Goal: Transaction & Acquisition: Purchase product/service

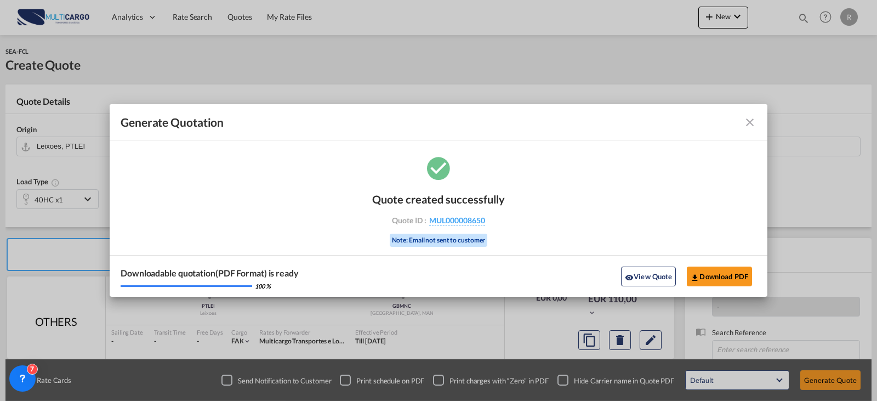
scroll to position [110, 0]
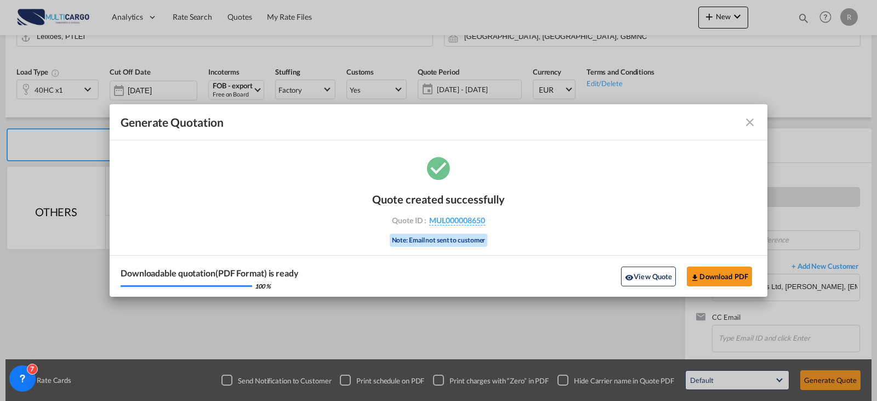
click at [747, 127] on md-icon "icon-close fg-AAA8AD cursor m-0" at bounding box center [750, 122] width 13 height 13
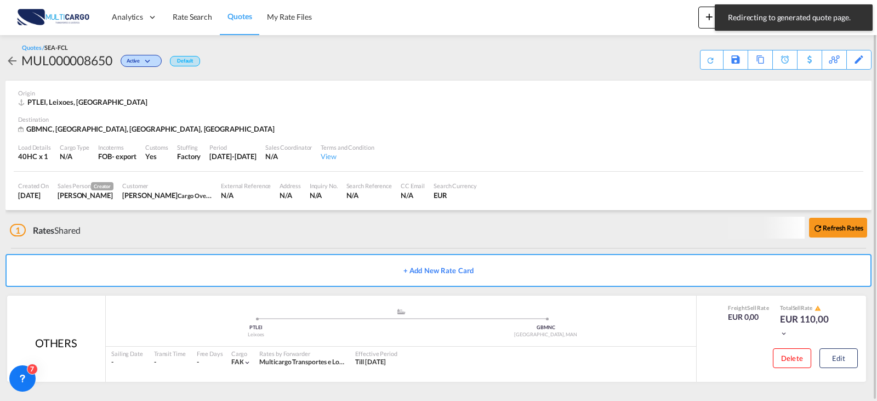
scroll to position [3, 0]
click at [189, 20] on span "Rate Search" at bounding box center [192, 16] width 39 height 9
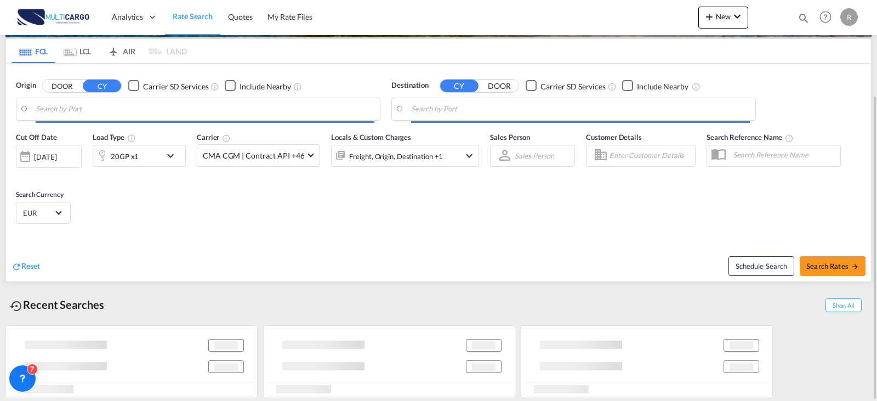
scroll to position [125, 0]
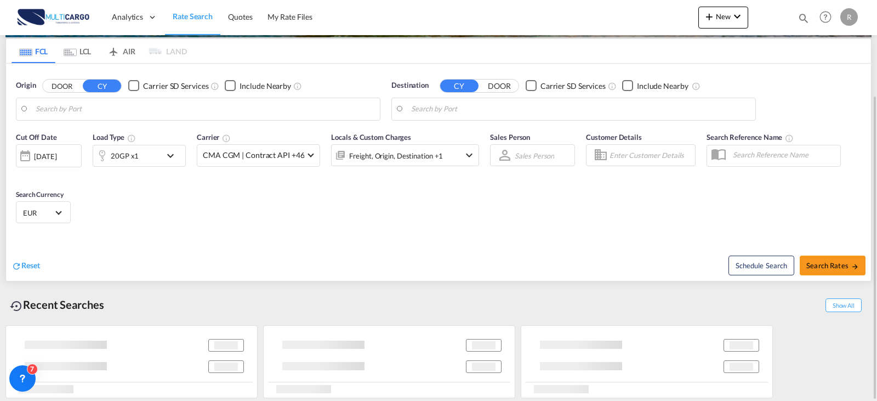
type input "[GEOGRAPHIC_DATA] ([GEOGRAPHIC_DATA]), PTLIS"
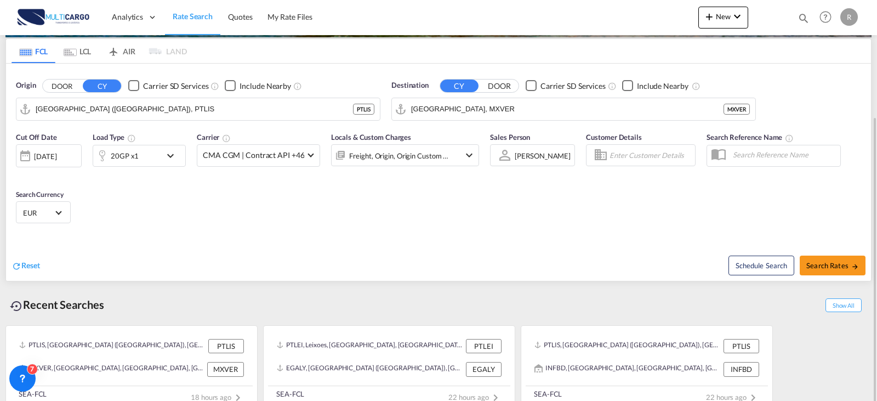
scroll to position [139, 0]
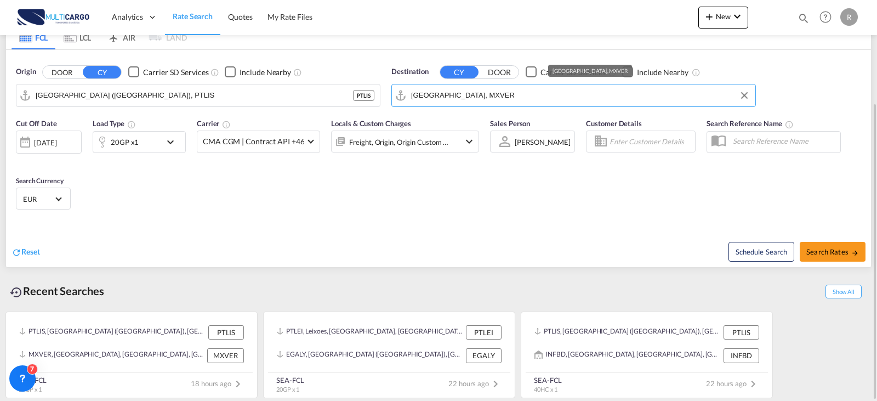
click at [514, 101] on input "[GEOGRAPHIC_DATA], MXVER" at bounding box center [580, 95] width 339 height 16
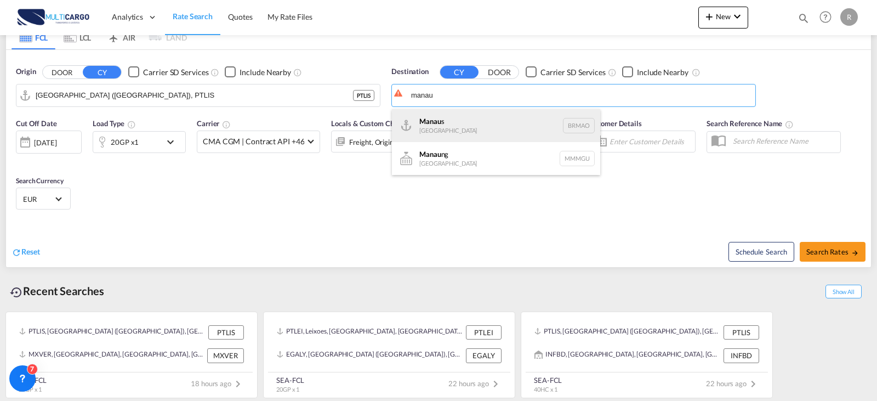
click at [498, 120] on div "Manau s [GEOGRAPHIC_DATA] [GEOGRAPHIC_DATA]" at bounding box center [496, 125] width 208 height 33
type input "Manaus, BRMAO"
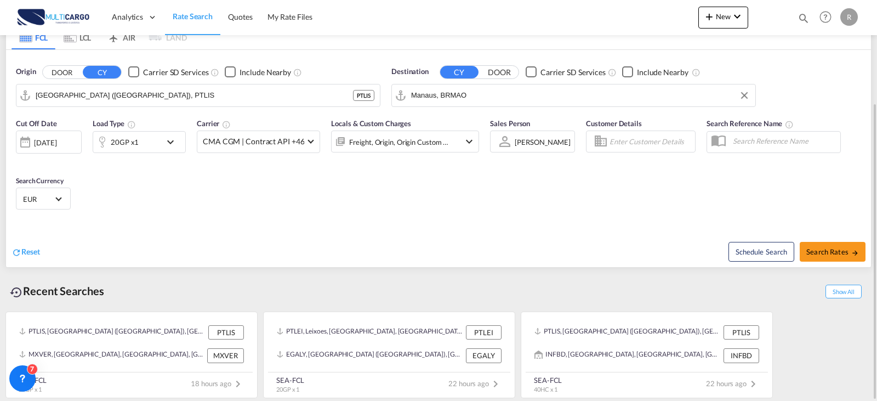
drag, startPoint x: 285, startPoint y: 215, endPoint x: 419, endPoint y: 231, distance: 134.7
click at [286, 216] on div "Cut Off Date [DATE] [DATE] Load Type 20GP x1 Carrier CMA CGM | Contract API +46…" at bounding box center [438, 165] width 865 height 107
click at [429, 138] on div "Freight, Origin, Origin Custom +1" at bounding box center [399, 141] width 100 height 15
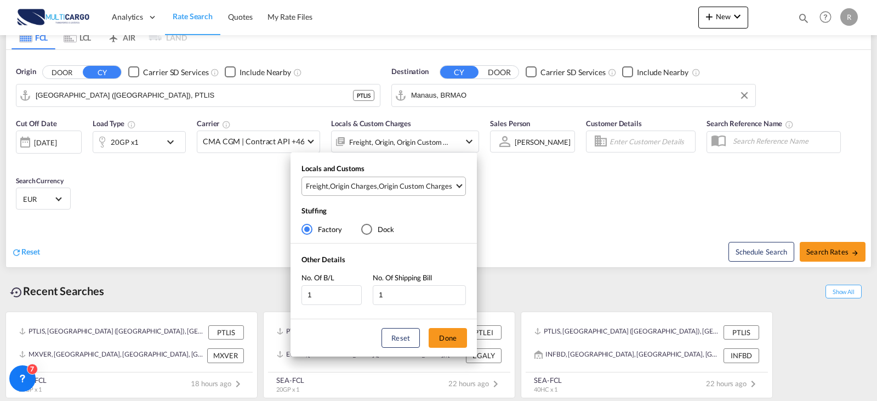
click at [409, 189] on div "Origin Custom Charges" at bounding box center [415, 186] width 73 height 10
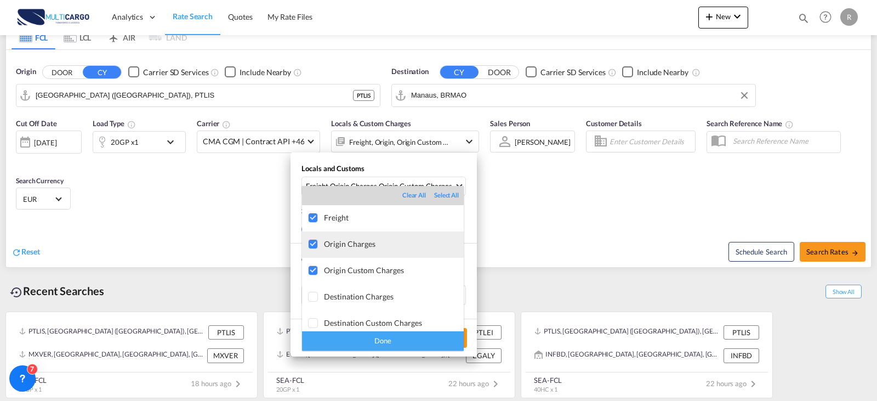
click at [316, 247] on div at bounding box center [313, 244] width 11 height 11
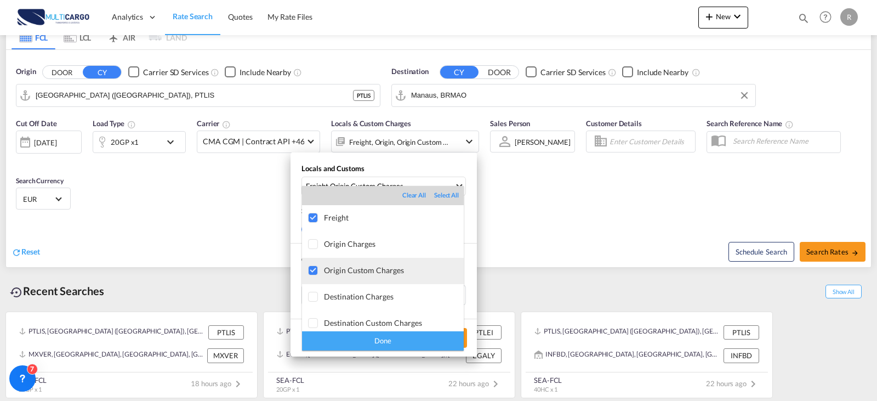
click at [319, 273] on div at bounding box center [313, 270] width 11 height 11
click at [395, 341] on div "Done" at bounding box center [383, 340] width 162 height 19
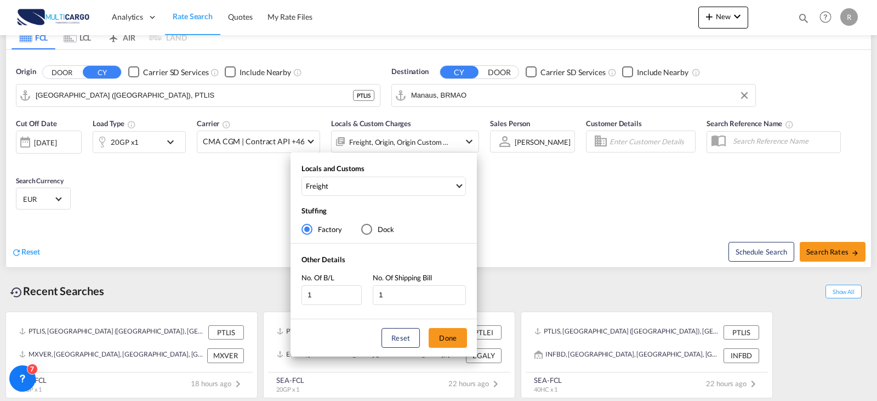
click at [850, 253] on div "Locals and Customs Freight Stuffing Factory Dock Other Details No. Of B/L 1 No.…" at bounding box center [438, 200] width 877 height 401
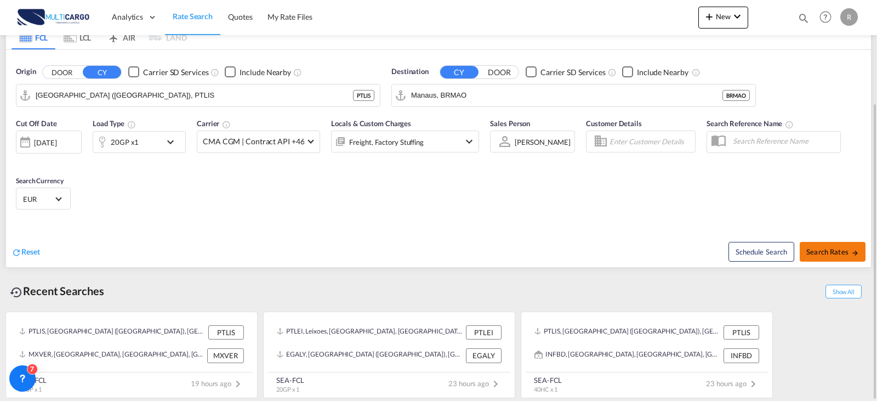
click at [861, 242] on button "Search Rates" at bounding box center [833, 252] width 66 height 20
type input "PTLIS to BRMAO / [DATE]"
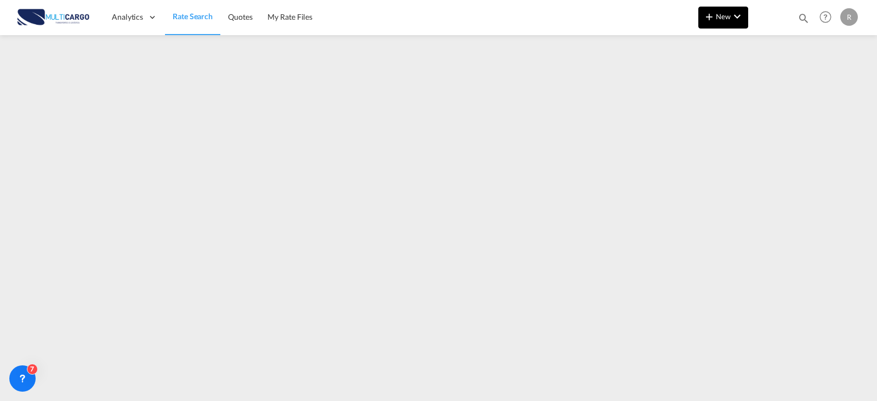
click at [723, 7] on button "New" at bounding box center [724, 18] width 50 height 22
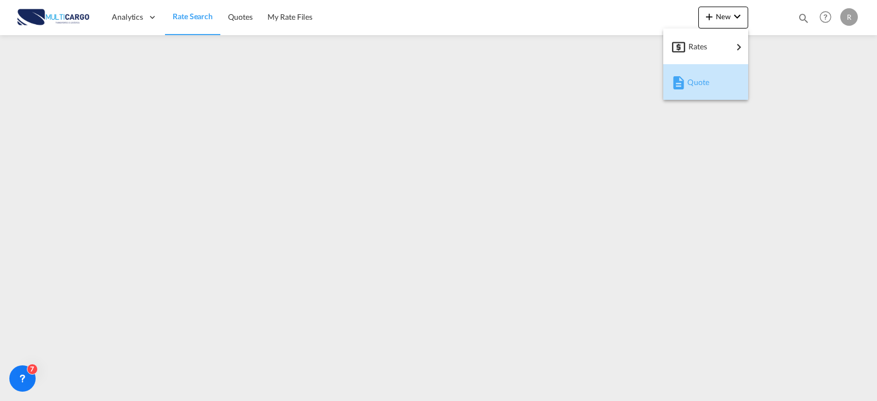
click at [723, 80] on div "Quote" at bounding box center [708, 82] width 41 height 27
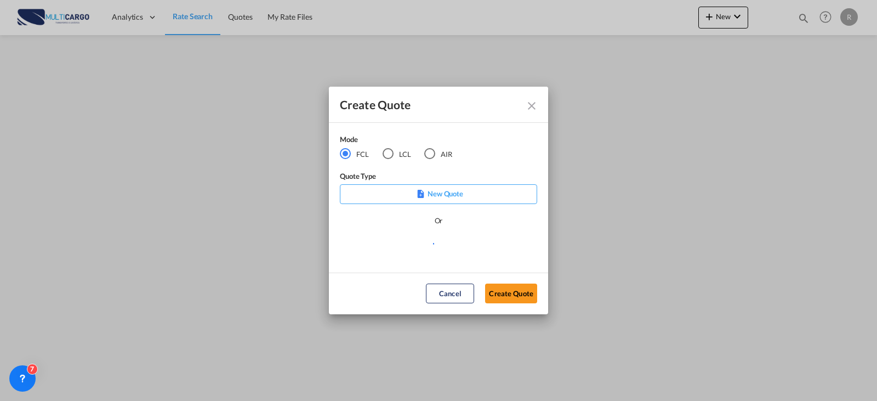
click at [397, 152] on md-radio-button "LCL" at bounding box center [397, 153] width 29 height 12
click at [436, 154] on md-radio-button "AIR" at bounding box center [438, 153] width 28 height 12
click at [356, 150] on md-radio-button "FCL" at bounding box center [354, 153] width 29 height 12
click at [438, 192] on p "New Quote" at bounding box center [439, 193] width 190 height 11
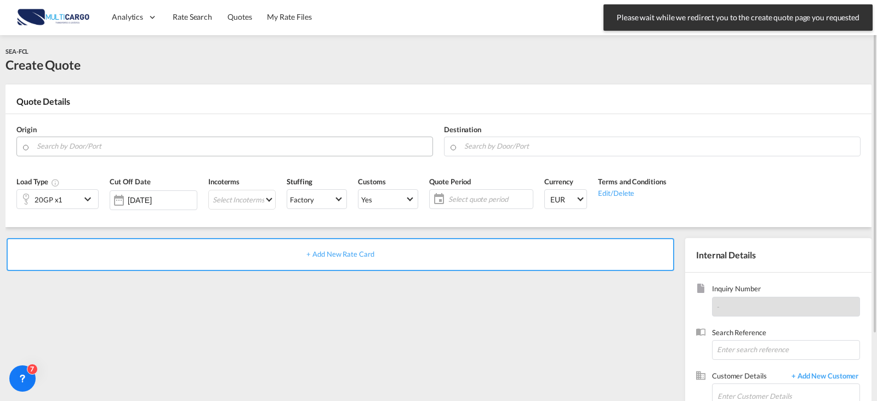
click at [242, 145] on input "Search by Door/Port" at bounding box center [232, 146] width 390 height 19
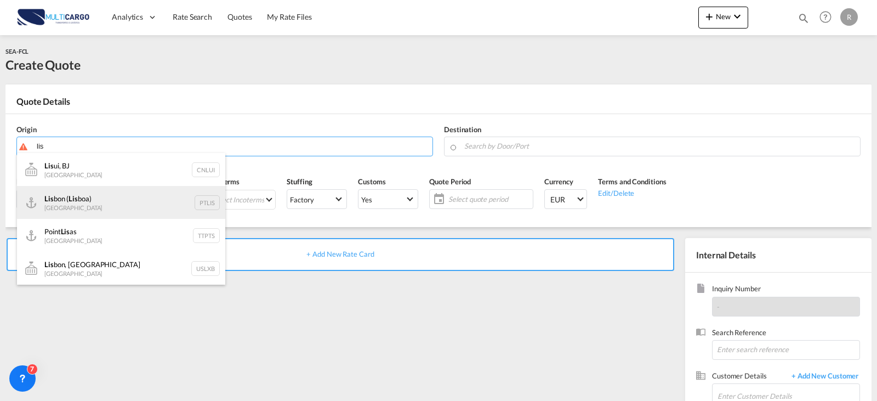
click at [122, 204] on div "Lis bon ( Lis boa) [GEOGRAPHIC_DATA] PTLIS" at bounding box center [121, 202] width 208 height 33
type input "[GEOGRAPHIC_DATA] ([GEOGRAPHIC_DATA]), PTLIS"
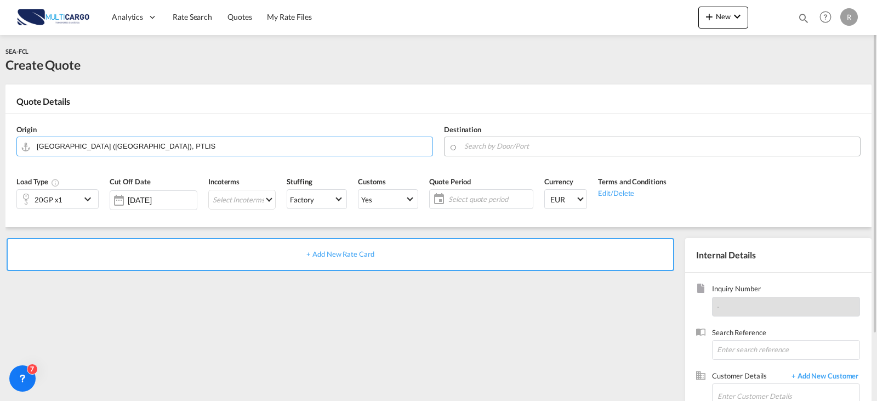
click at [477, 144] on input "Search by Door/Port" at bounding box center [659, 146] width 390 height 19
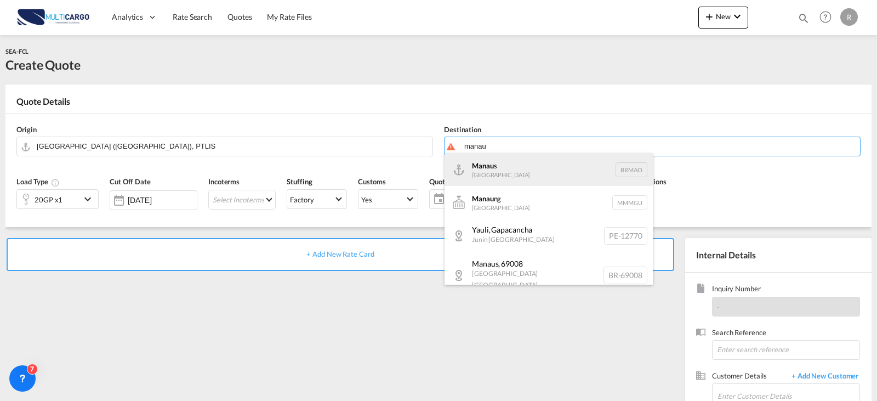
click at [538, 169] on div "Manau s [GEOGRAPHIC_DATA] [GEOGRAPHIC_DATA]" at bounding box center [549, 169] width 208 height 33
type input "Manaus, BRMAO"
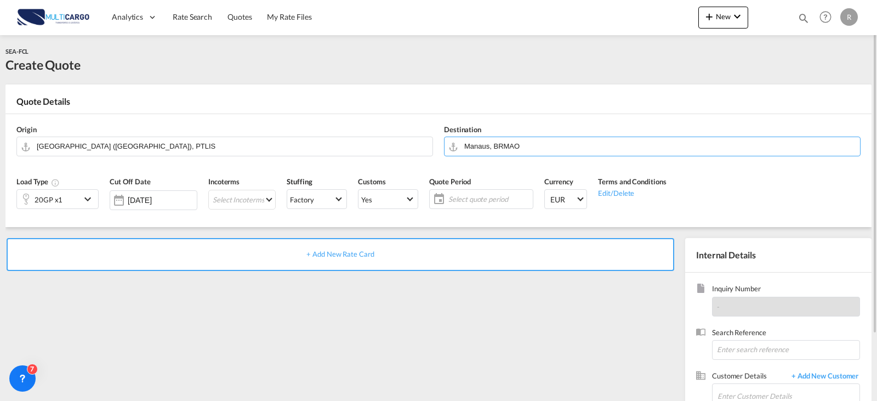
click at [65, 206] on div "20GP x1" at bounding box center [49, 199] width 64 height 19
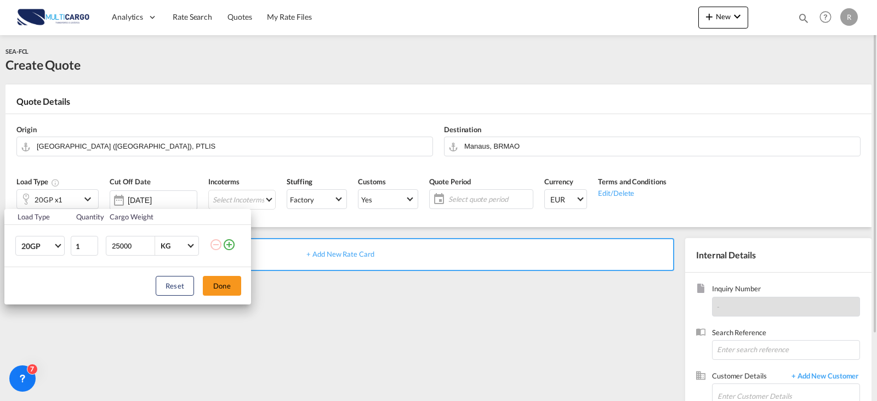
click at [65, 206] on div "Load Type Quantity Cargo Weight 20GP 20GP 40GP 40HC 45HC 20RE 40RE 40HR 20OT 40…" at bounding box center [438, 200] width 877 height 401
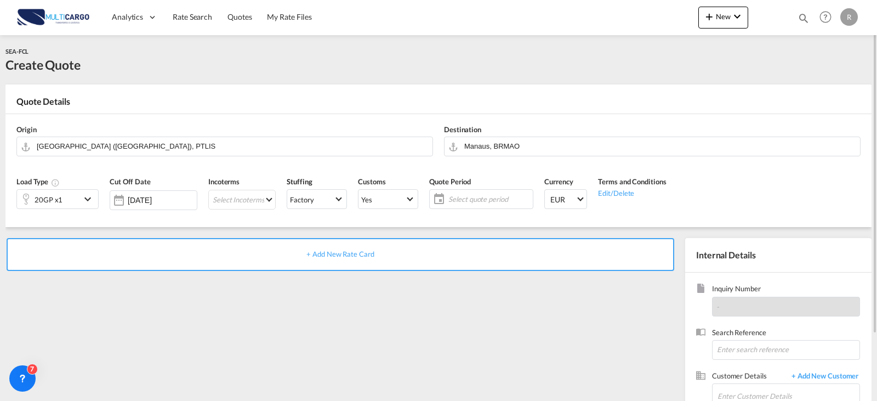
click at [444, 208] on div "Select quote period Select quote period October January February March April Ma…" at bounding box center [481, 199] width 104 height 20
click at [446, 198] on span "Select quote period" at bounding box center [489, 198] width 87 height 15
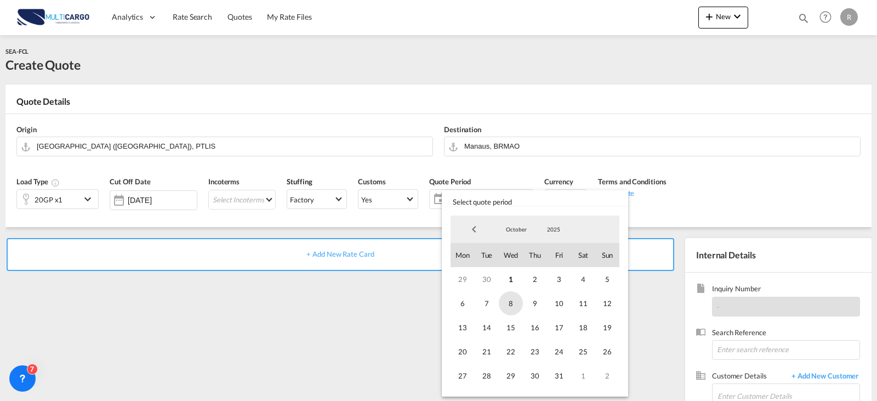
drag, startPoint x: 512, startPoint y: 279, endPoint x: 513, endPoint y: 292, distance: 13.3
click at [513, 287] on span "1" at bounding box center [511, 279] width 24 height 24
click at [557, 374] on span "31" at bounding box center [559, 376] width 24 height 24
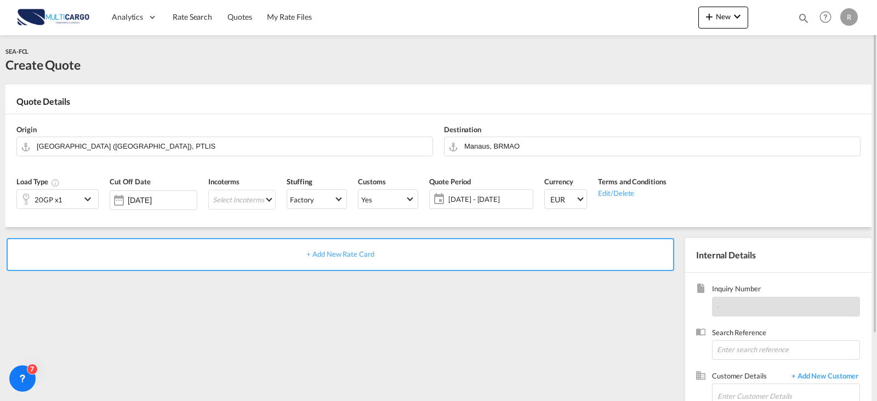
click at [342, 251] on span "+ Add New Rate Card" at bounding box center [340, 253] width 67 height 9
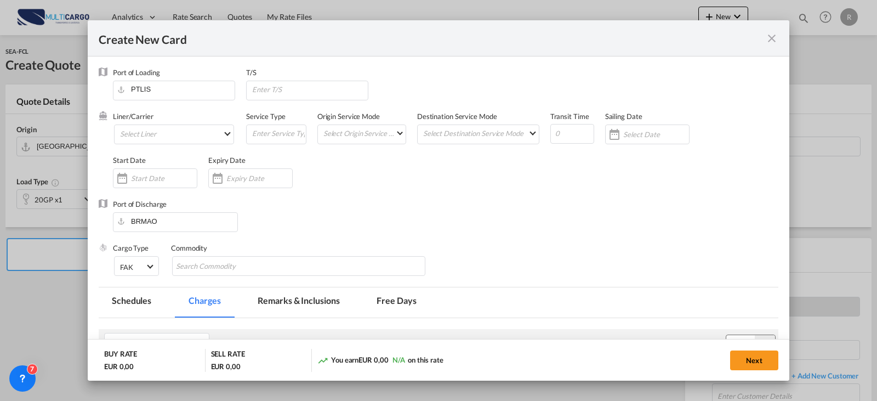
type input "Basic Ocean Freight"
select select "per equipment"
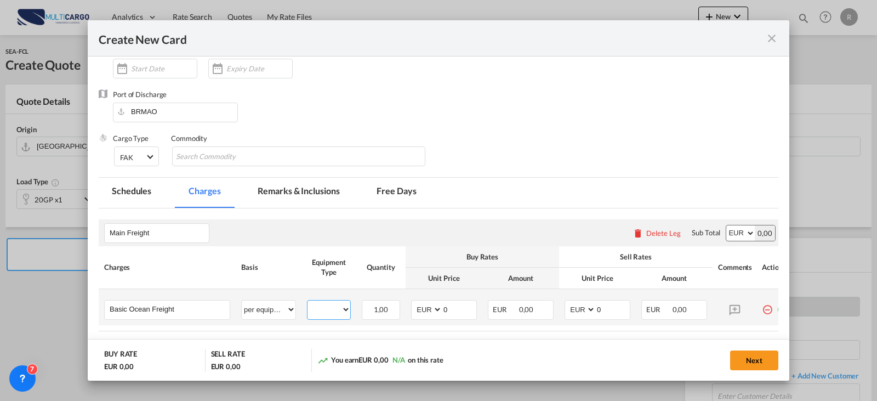
click at [338, 305] on select "20GP" at bounding box center [329, 309] width 43 height 15
select select "20GP"
click at [308, 302] on select "20GP" at bounding box center [329, 309] width 43 height 15
click at [466, 305] on input "0" at bounding box center [459, 308] width 34 height 16
drag, startPoint x: 451, startPoint y: 305, endPoint x: 445, endPoint y: 305, distance: 6.6
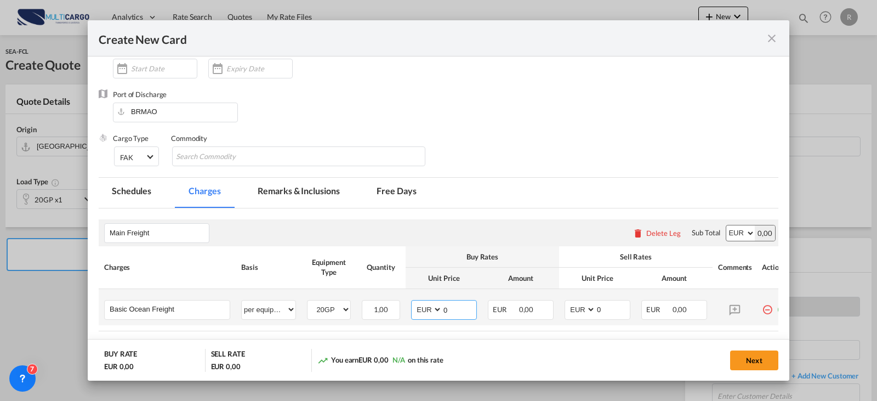
click at [445, 305] on input "0" at bounding box center [459, 308] width 34 height 16
type input "2250"
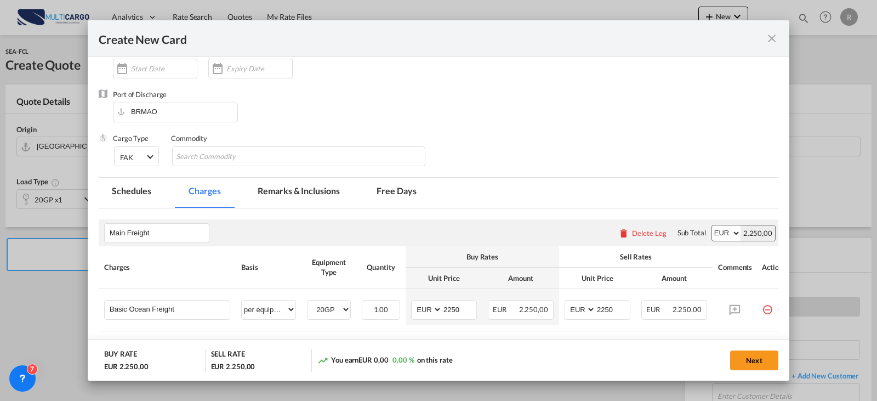
scroll to position [0, 23]
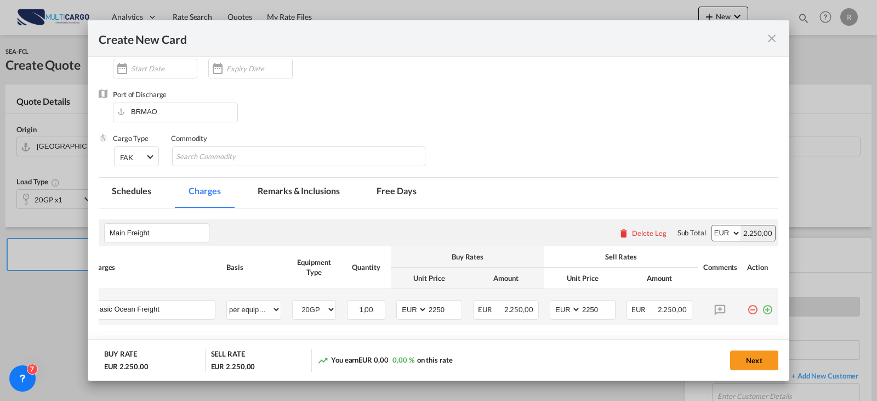
click at [762, 311] on md-icon "icon-plus-circle-outline green-400-fg" at bounding box center [767, 305] width 11 height 11
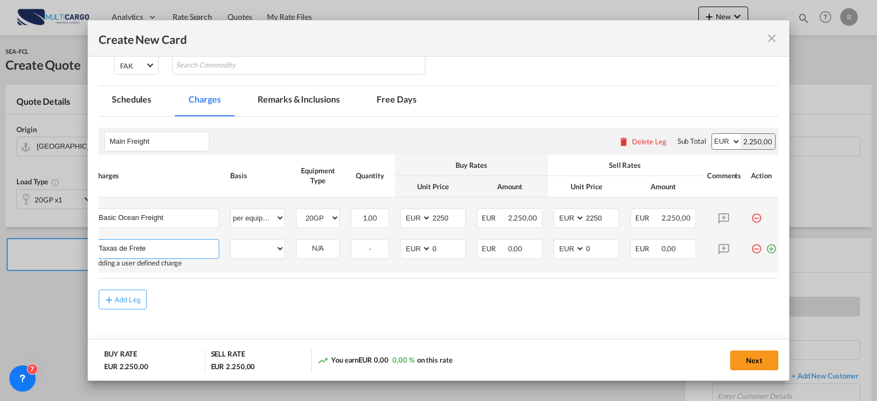
type input "Taxas de Frete"
click at [242, 252] on select "per equipment per container per B/L per shipping bill per shipment % on freight…" at bounding box center [258, 249] width 54 height 18
select select "per equipment"
click at [231, 241] on select "per equipment per container per B/L per shipping bill per shipment % on freight…" at bounding box center [258, 249] width 54 height 18
click at [336, 245] on select "20GP" at bounding box center [318, 248] width 43 height 15
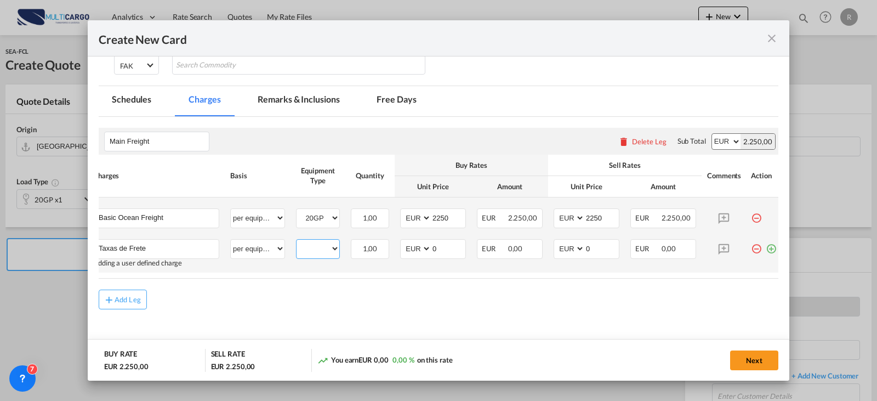
select select "20GP"
click at [297, 242] on select "20GP" at bounding box center [318, 248] width 43 height 15
click at [460, 252] on input "1020" at bounding box center [449, 248] width 34 height 16
type input "1202"
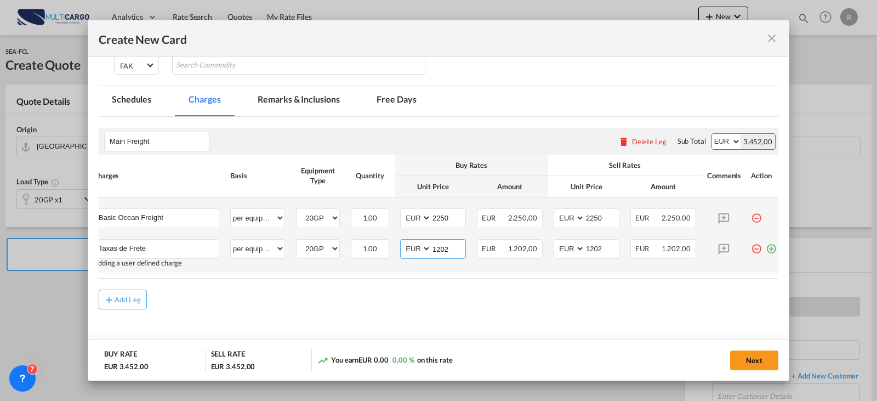
click at [454, 252] on input "1202" at bounding box center [449, 248] width 34 height 16
type input "1207"
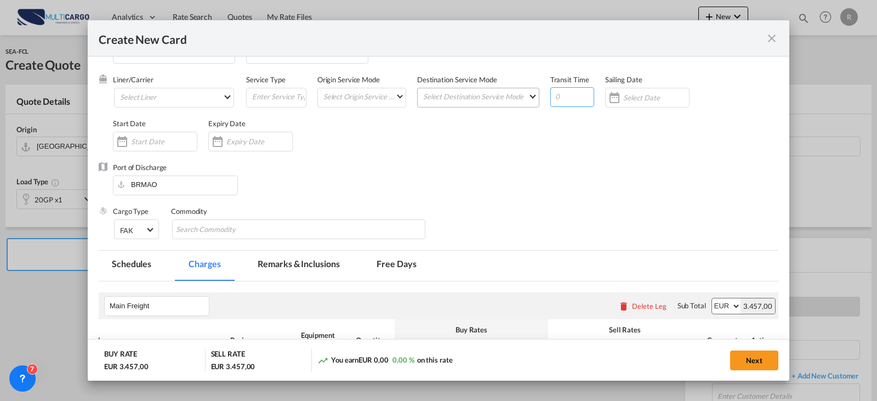
drag, startPoint x: 565, startPoint y: 93, endPoint x: 525, endPoint y: 102, distance: 41.1
click at [525, 102] on div "Liner/Carrier Select Liner Atlantic Container Line (ACL) [PERSON_NAME] Transpor…" at bounding box center [446, 119] width 666 height 88
type input "46"
click at [172, 98] on md-select "Select Liner Atlantic Container Line (ACL) [PERSON_NAME] Transport ([GEOGRAPHIC…" at bounding box center [174, 98] width 120 height 20
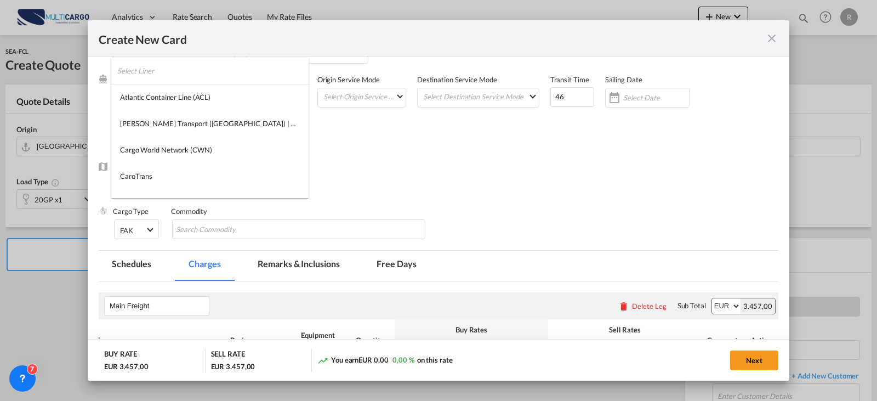
type md-option "275"
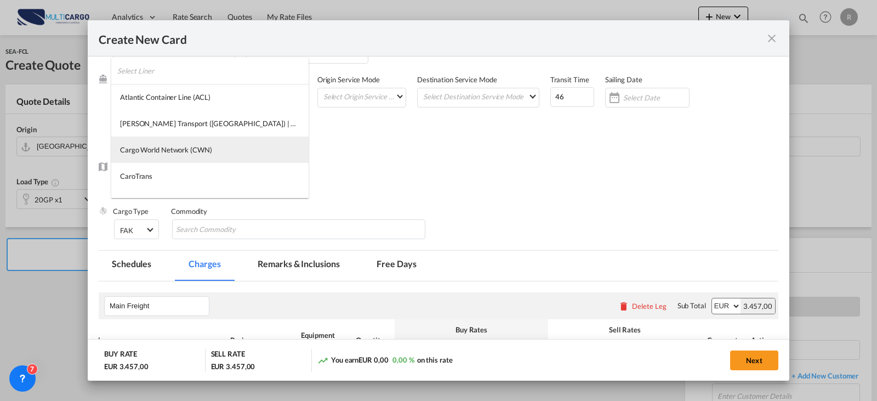
type md-option "13856"
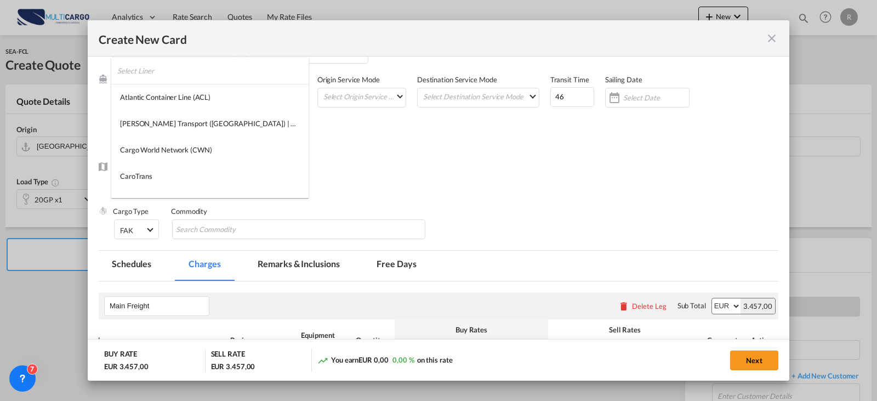
type md-option "17"
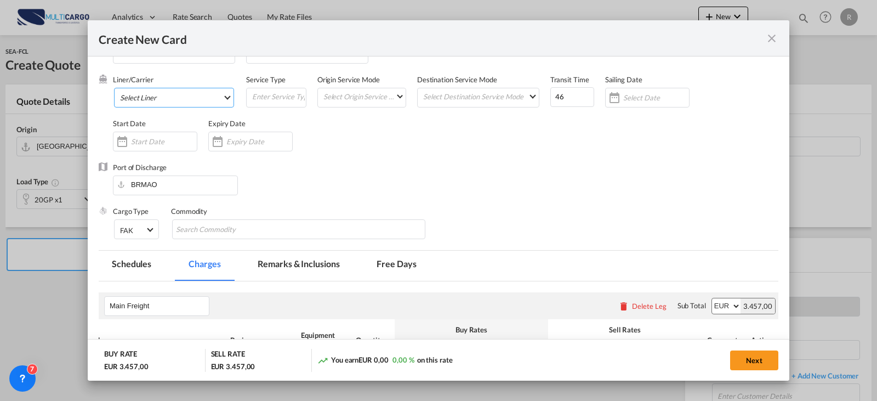
click at [190, 95] on md-select "Select Liner" at bounding box center [174, 98] width 120 height 20
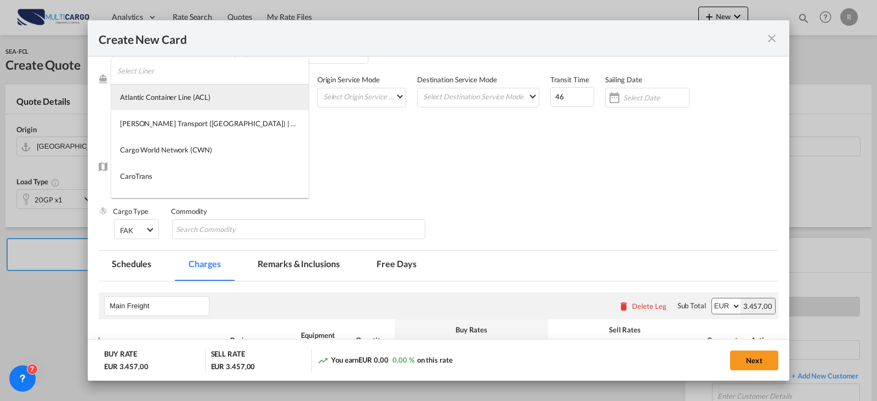
type md-option "275"
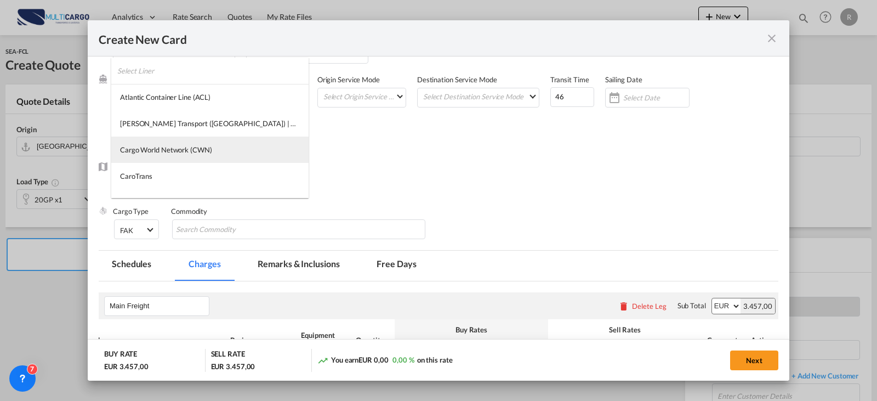
type md-option "13856"
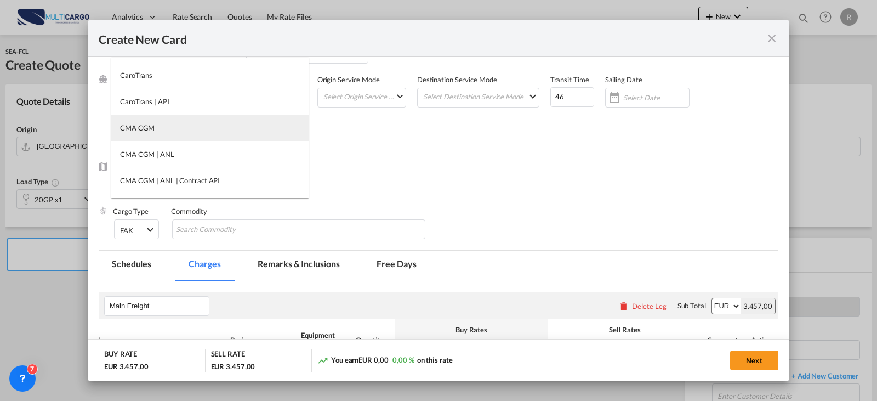
type md-option "17"
click at [220, 122] on md-option "CMA CGM" at bounding box center [209, 128] width 197 height 26
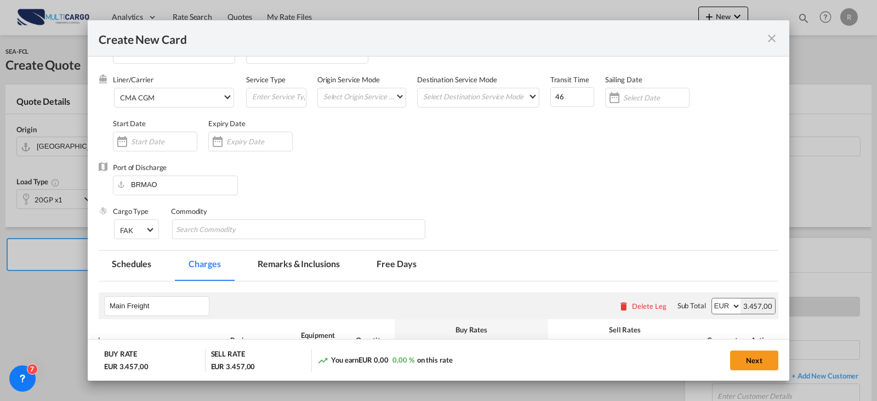
click at [347, 152] on div "Liner/Carrier CMA CGM Service Type Origin Service Mode Select Origin Service Mo…" at bounding box center [446, 119] width 666 height 88
click at [379, 265] on md-tab-item "Free Days" at bounding box center [397, 266] width 66 height 30
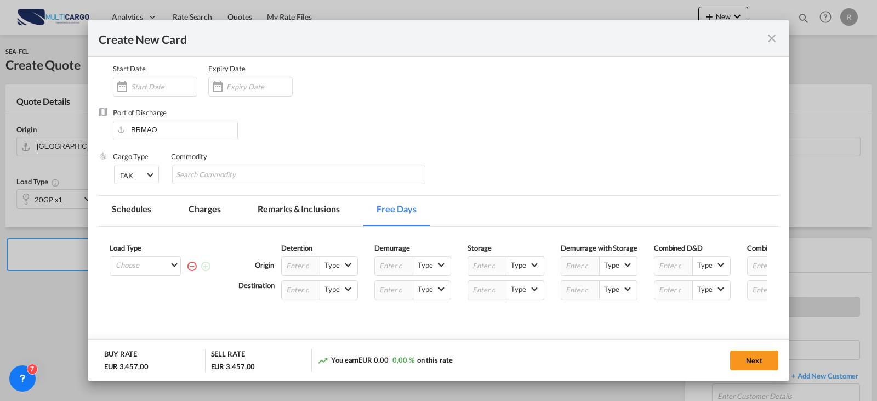
scroll to position [146, 0]
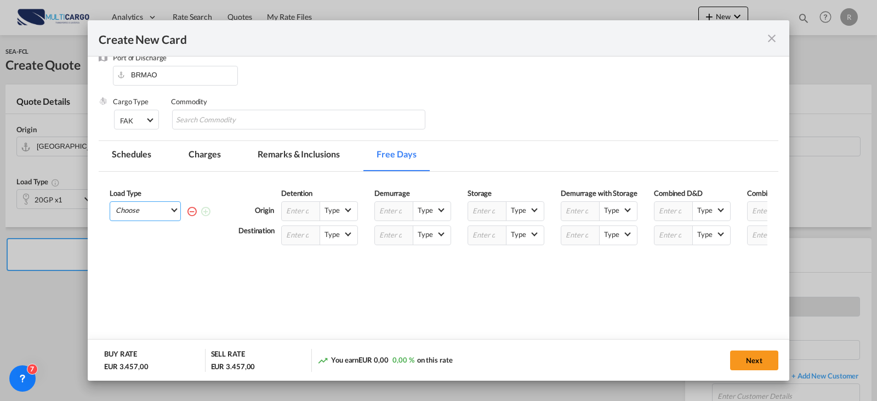
click at [169, 213] on md-select "Choose 20GP" at bounding box center [148, 209] width 66 height 15
click at [157, 240] on md-option "20GP" at bounding box center [148, 239] width 75 height 26
click at [661, 234] on input "Create New Card ..." at bounding box center [674, 235] width 38 height 19
type input "15"
click at [719, 240] on md-select-value "Type" at bounding box center [711, 233] width 37 height 15
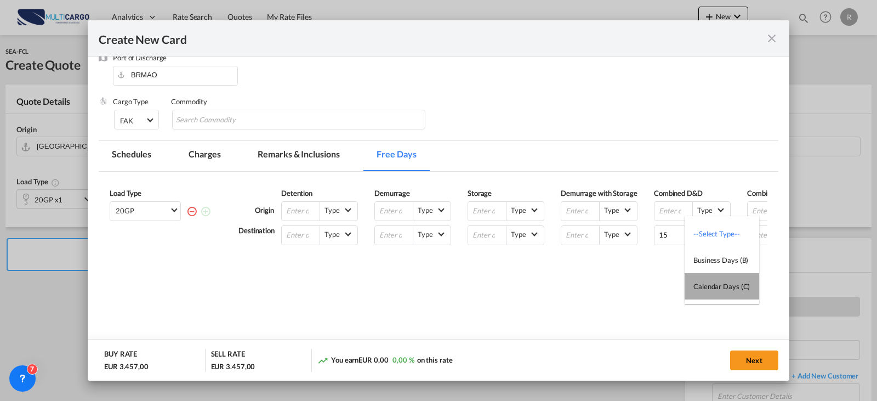
click at [724, 283] on div "Calendar Days (C)" at bounding box center [722, 286] width 56 height 10
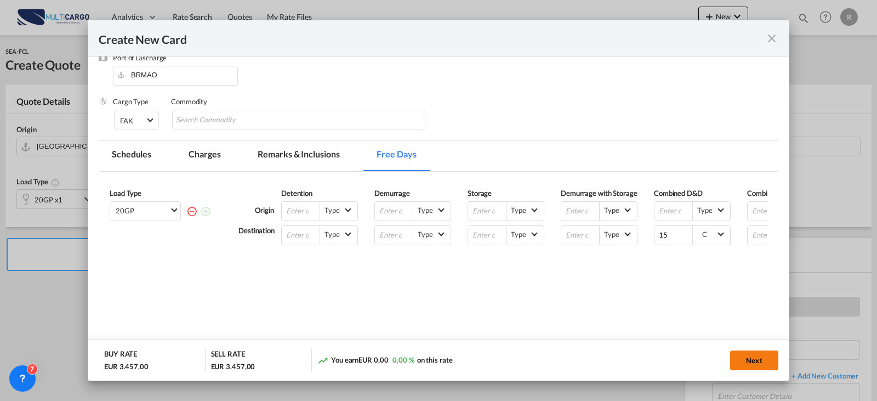
click at [761, 359] on button "Next" at bounding box center [754, 360] width 48 height 20
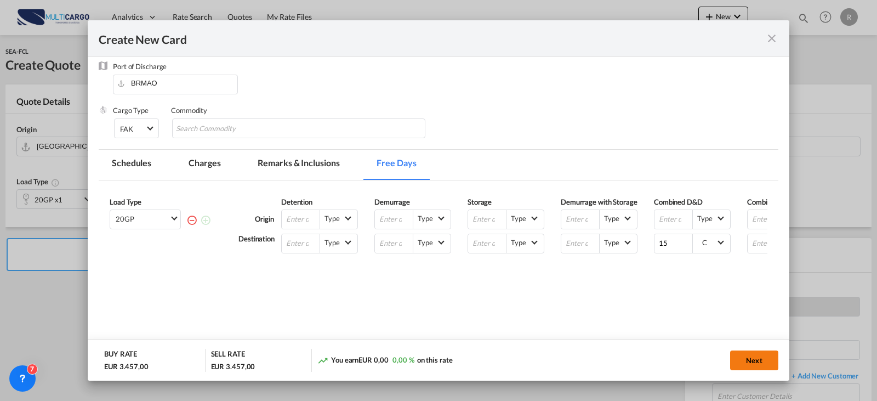
scroll to position [0, 0]
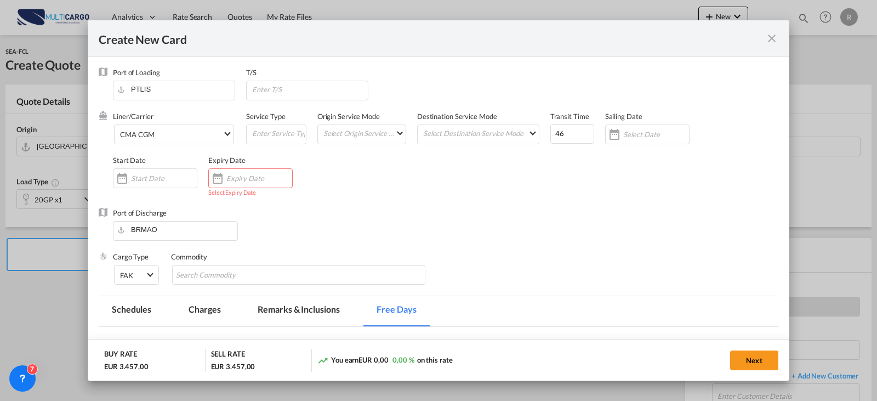
click at [256, 182] on input "Create New Card ..." at bounding box center [259, 178] width 66 height 9
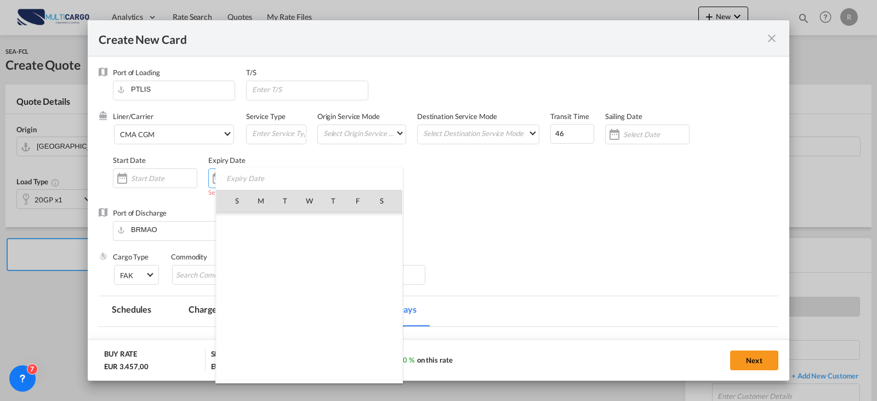
scroll to position [254137, 0]
click at [356, 326] on span "31" at bounding box center [358, 321] width 22 height 22
type input "[DATE]"
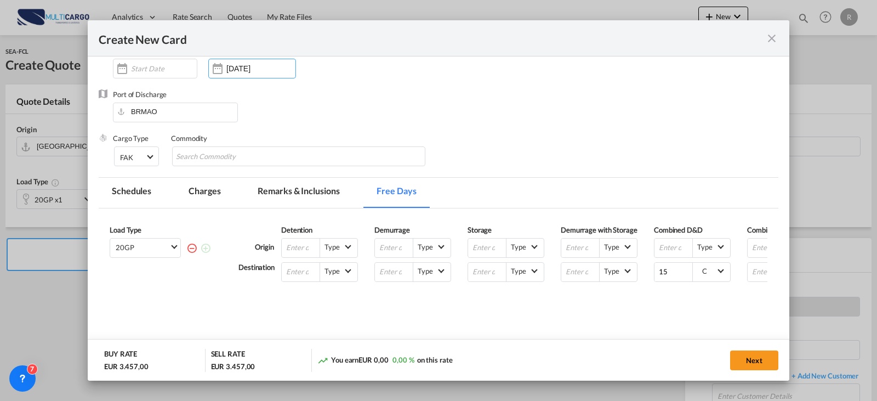
scroll to position [164, 0]
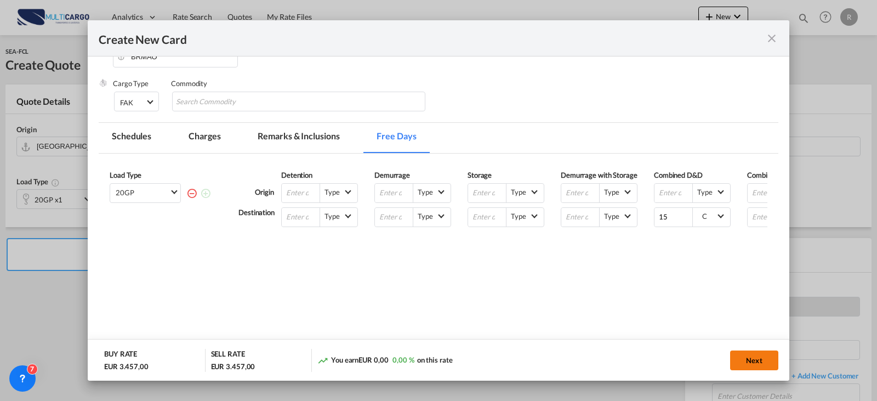
click at [763, 360] on button "Next" at bounding box center [754, 360] width 48 height 20
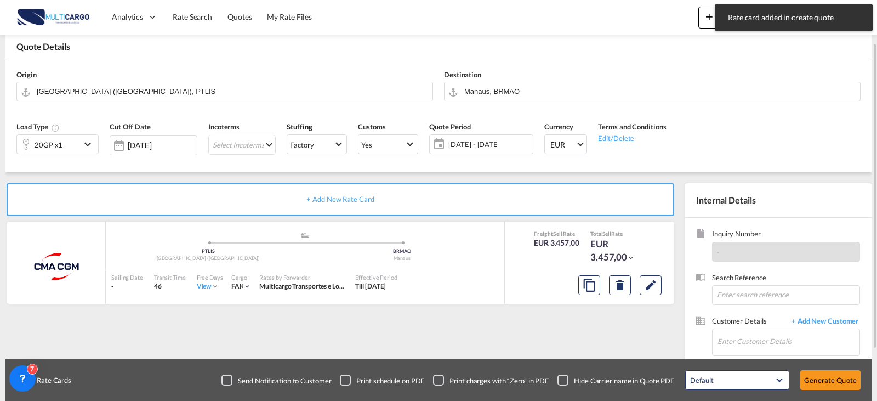
scroll to position [110, 0]
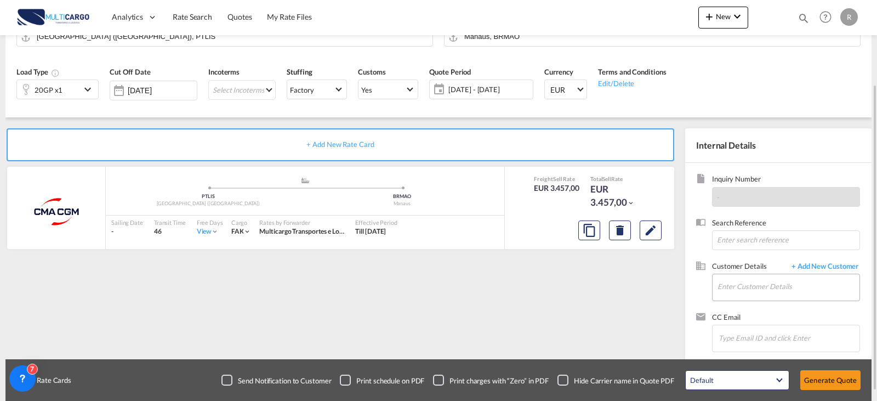
click at [825, 274] on md-input-container "Enter Customer Details" at bounding box center [786, 287] width 148 height 27
click at [827, 270] on span "+ Add New Customer" at bounding box center [823, 267] width 74 height 13
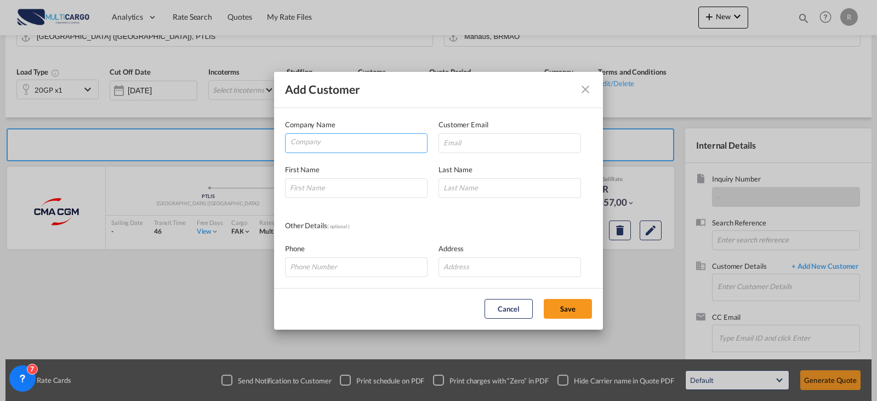
click at [351, 141] on input "Company" at bounding box center [359, 142] width 137 height 16
click at [535, 138] on input "Add Customer Company ..." at bounding box center [510, 143] width 143 height 20
click at [296, 145] on input "Company" at bounding box center [359, 142] width 137 height 16
type input "TFA CARGO"
click at [457, 147] on input "Add Customer Company ..." at bounding box center [510, 143] width 143 height 20
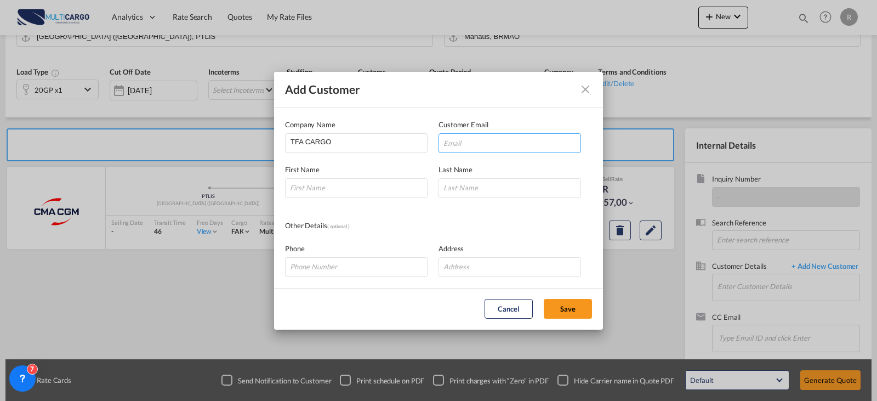
paste input "[PERSON_NAME][EMAIL_ADDRESS][DOMAIN_NAME]"
type input "[PERSON_NAME][EMAIL_ADDRESS][DOMAIN_NAME]"
click at [387, 181] on input "Add Customer Company ..." at bounding box center [356, 188] width 143 height 20
type input "[PERSON_NAME]"
type input "A"
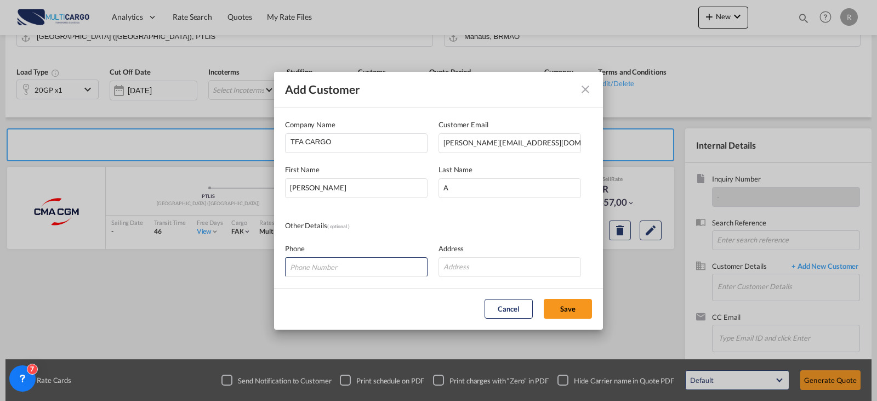
drag, startPoint x: 574, startPoint y: 320, endPoint x: 570, endPoint y: 314, distance: 6.7
click at [574, 319] on md-dialog-actions "Cancel Save" at bounding box center [438, 309] width 329 height 42
click at [568, 314] on button "Save" at bounding box center [568, 309] width 48 height 20
type input "TFA CARGO, [PERSON_NAME], [PERSON_NAME][EMAIL_ADDRESS][DOMAIN_NAME]"
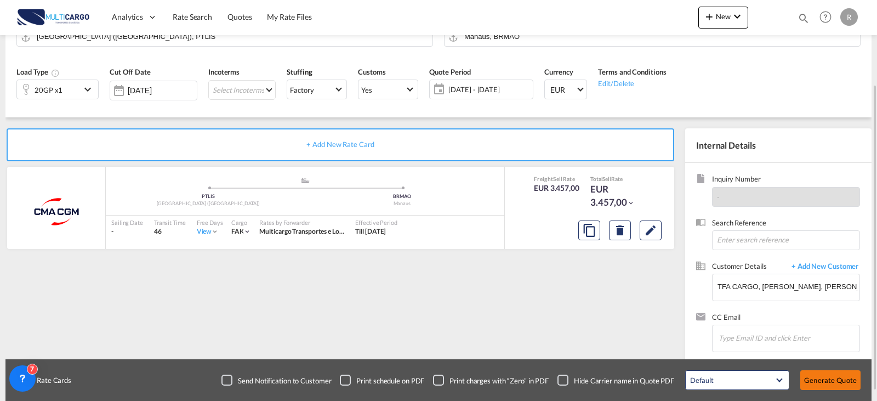
click at [854, 372] on button "Generate Quote" at bounding box center [831, 380] width 60 height 20
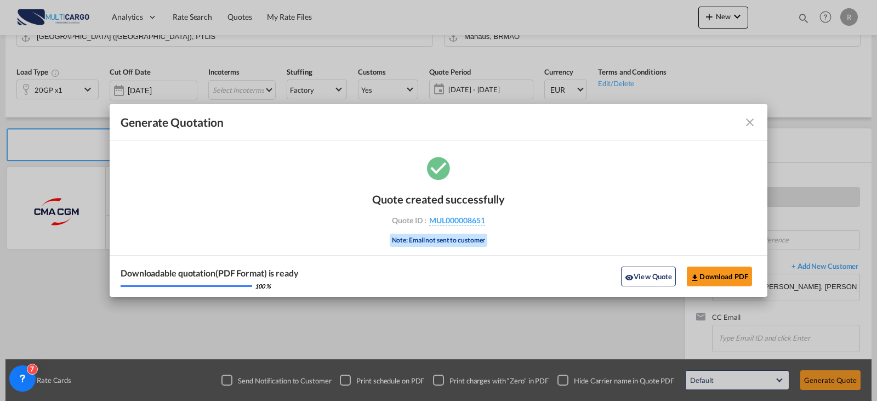
click at [747, 204] on div "Quote created successfully Quote ID : MUL000008651 Note: Email not sent to cust…" at bounding box center [439, 225] width 658 height 143
click at [439, 349] on div "Generate Quotation Quote created successfully Quote ID : MUL000008651 Note: Ema…" at bounding box center [438, 200] width 877 height 401
click at [703, 269] on button "Download PDF" at bounding box center [719, 276] width 65 height 20
click at [753, 117] on md-icon "icon-close fg-AAA8AD cursor m-0" at bounding box center [750, 122] width 13 height 13
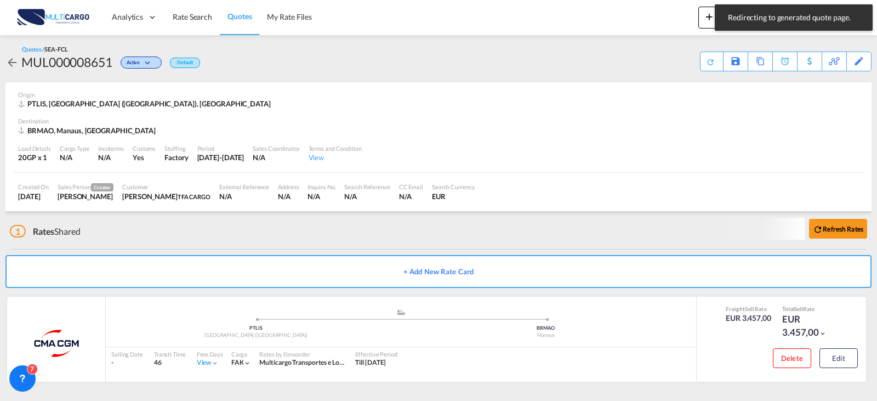
scroll to position [1, 0]
click at [838, 359] on button "Edit" at bounding box center [839, 358] width 38 height 20
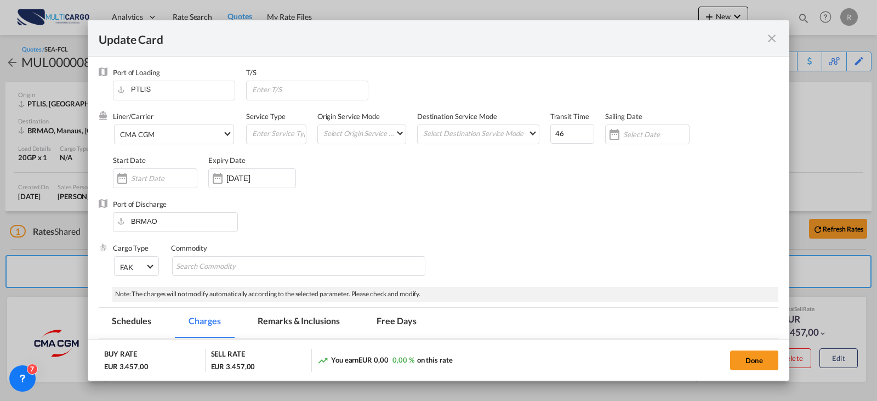
scroll to position [164, 0]
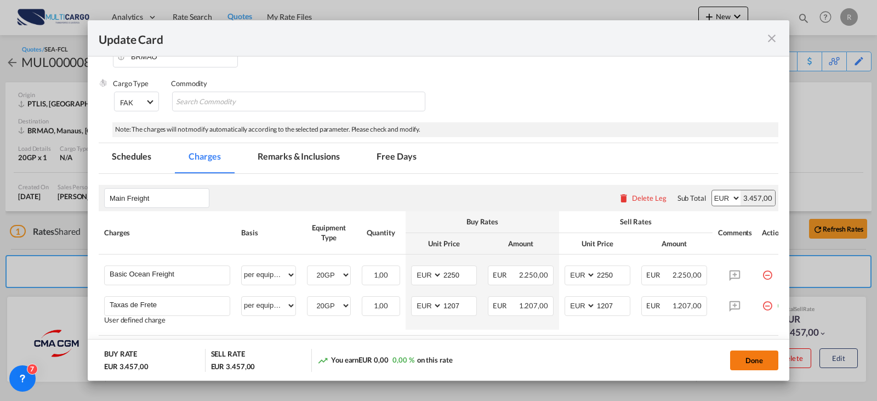
click at [754, 355] on button "Done" at bounding box center [754, 360] width 48 height 20
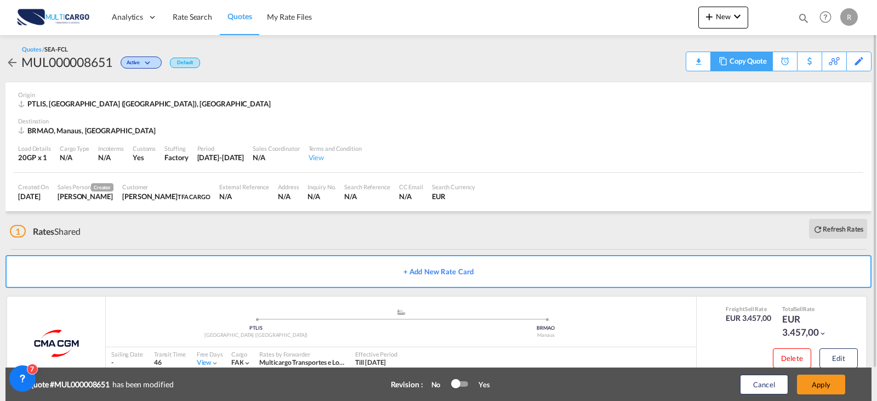
click at [755, 58] on div "Copy Quote" at bounding box center [748, 61] width 37 height 19
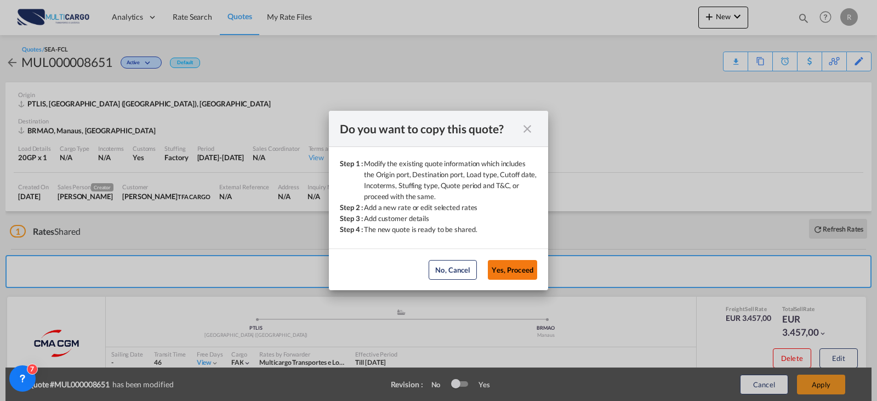
click at [514, 277] on button "Yes, Proceed" at bounding box center [512, 270] width 49 height 20
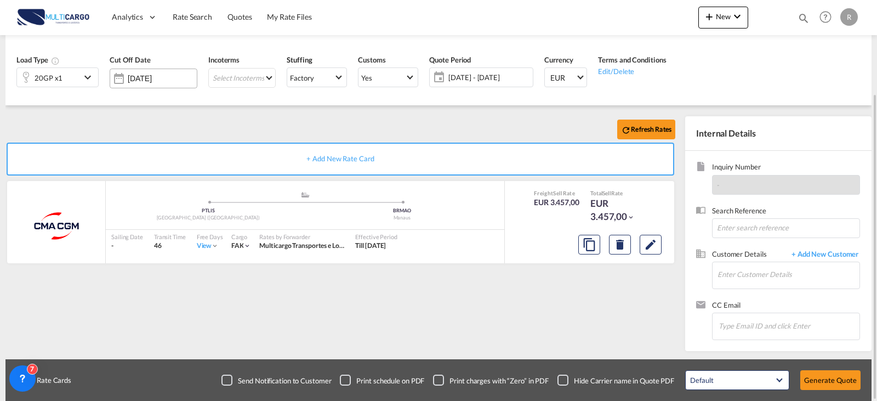
scroll to position [12, 0]
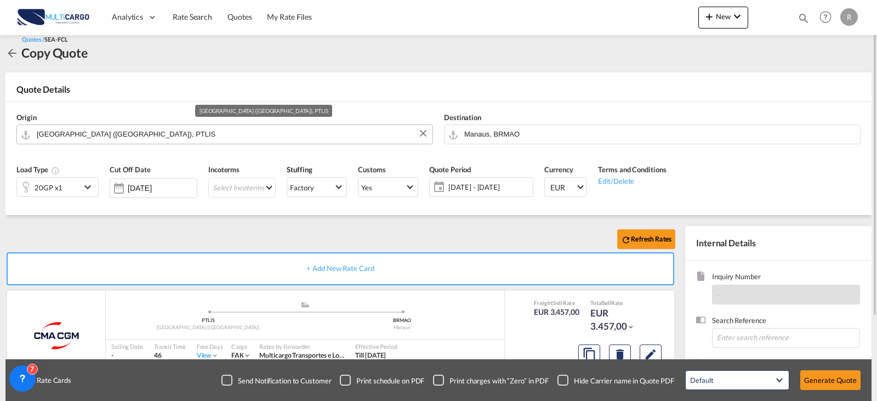
click at [146, 130] on input "[GEOGRAPHIC_DATA] ([GEOGRAPHIC_DATA]), PTLIS" at bounding box center [232, 133] width 390 height 19
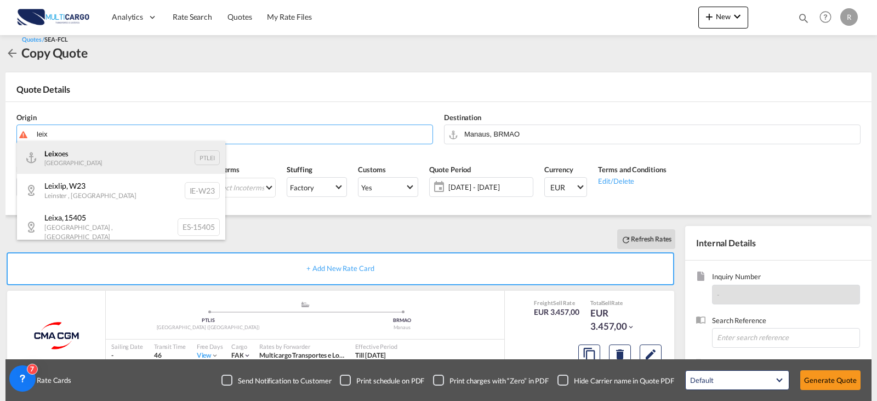
click at [152, 162] on div "Leix oes Portugal PTLEI" at bounding box center [121, 157] width 208 height 33
type input "Leixoes, PTLEI"
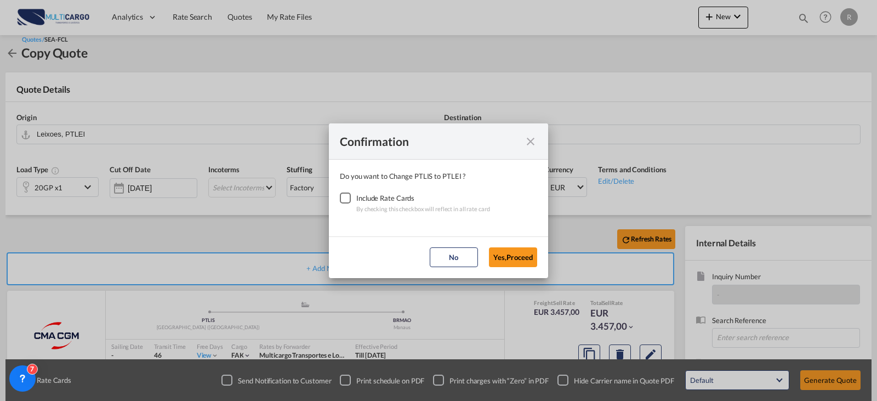
click at [348, 199] on div "Checkbox No Ink" at bounding box center [345, 197] width 11 height 11
click at [501, 252] on button "Yes,Proceed" at bounding box center [513, 257] width 48 height 20
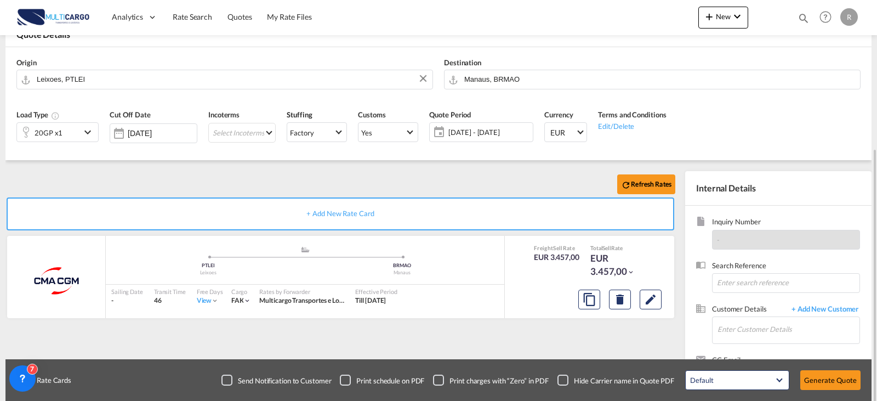
scroll to position [122, 0]
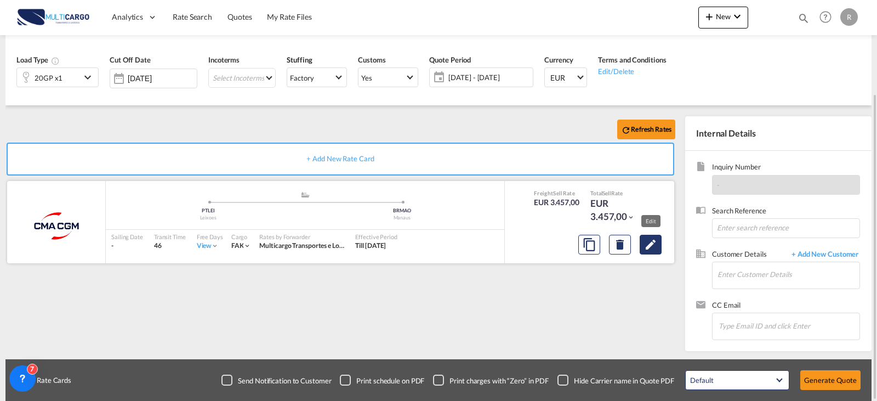
click at [655, 251] on md-icon "Edit" at bounding box center [650, 244] width 13 height 13
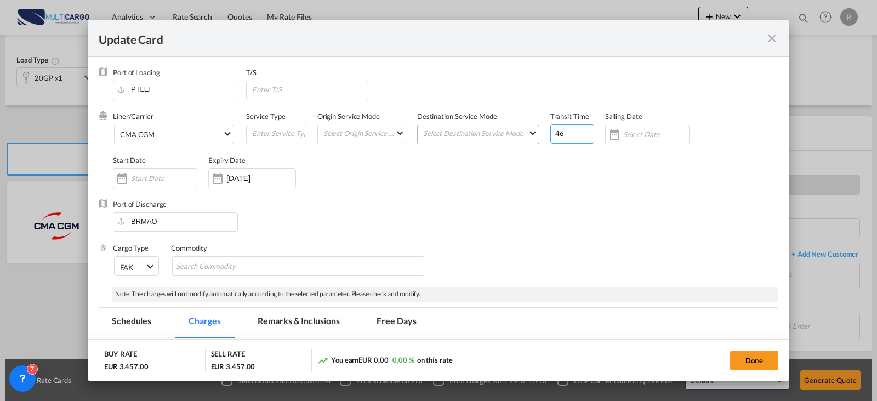
drag, startPoint x: 555, startPoint y: 132, endPoint x: 476, endPoint y: 135, distance: 79.0
click at [504, 133] on div "Liner/Carrier CMA CGM Atlantic Container Line (ACL) [PERSON_NAME] Transport ([G…" at bounding box center [446, 155] width 666 height 88
type input "51"
click at [775, 359] on button "Done" at bounding box center [754, 360] width 48 height 20
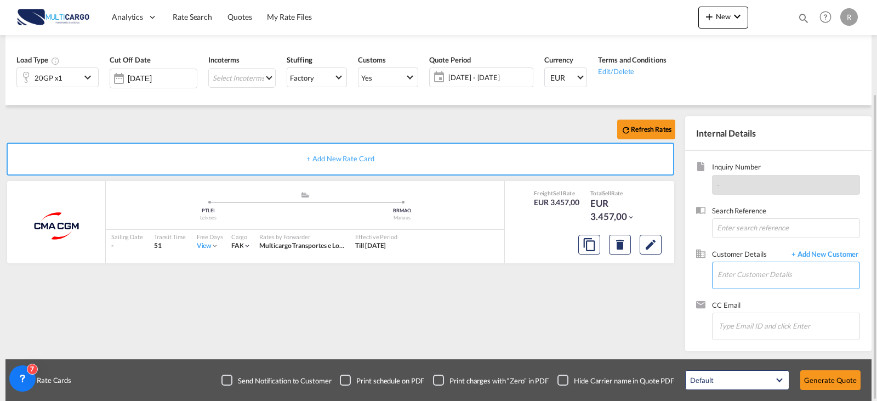
click at [762, 281] on input "Enter Customer Details" at bounding box center [789, 274] width 142 height 25
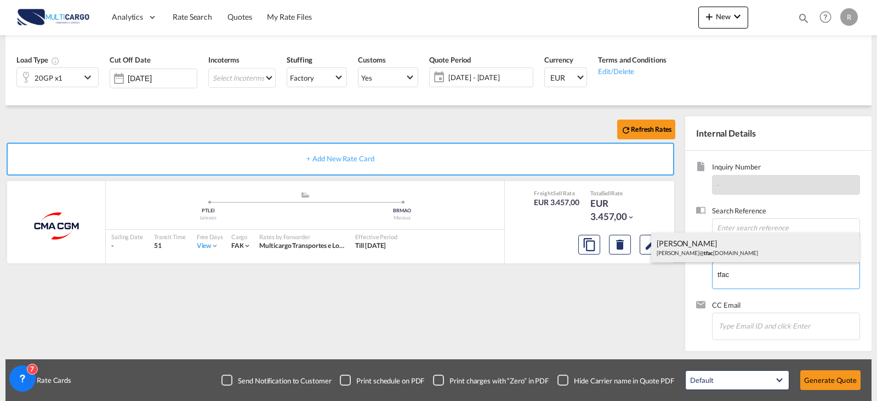
click at [750, 256] on div "[PERSON_NAME]@ tfac [PERSON_NAME][DOMAIN_NAME]" at bounding box center [755, 247] width 208 height 30
type input "TFA CARGO, [PERSON_NAME], [PERSON_NAME][EMAIL_ADDRESS][DOMAIN_NAME]"
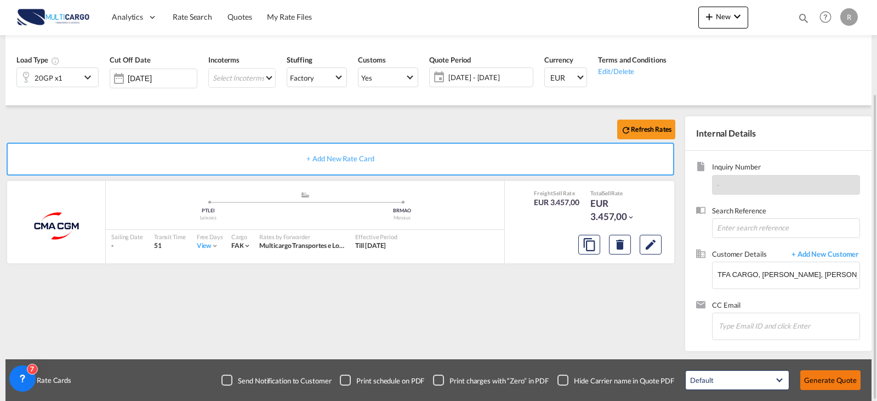
click at [845, 377] on button "Generate Quote" at bounding box center [831, 380] width 60 height 20
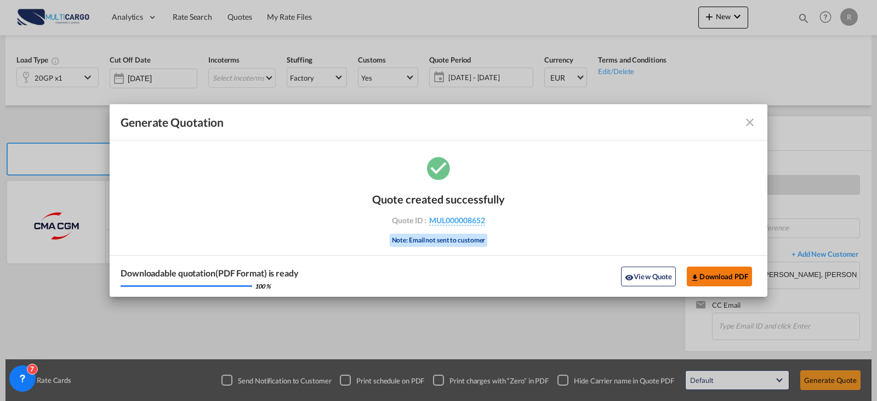
click at [724, 275] on button "Download PDF" at bounding box center [719, 276] width 65 height 20
